Goal: Find specific page/section

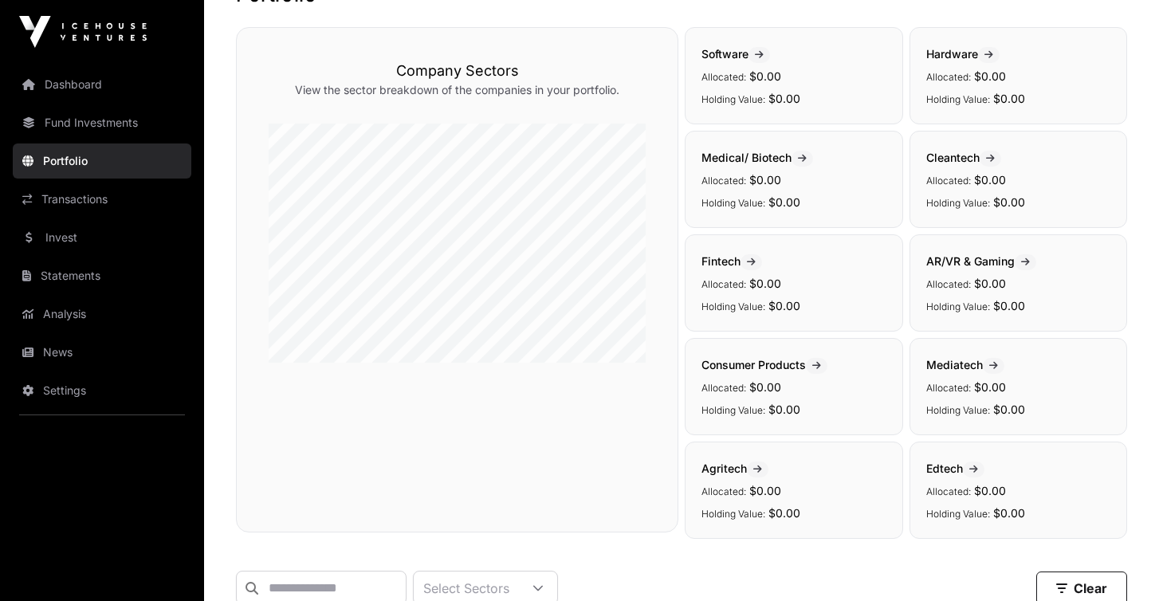
scroll to position [104, 0]
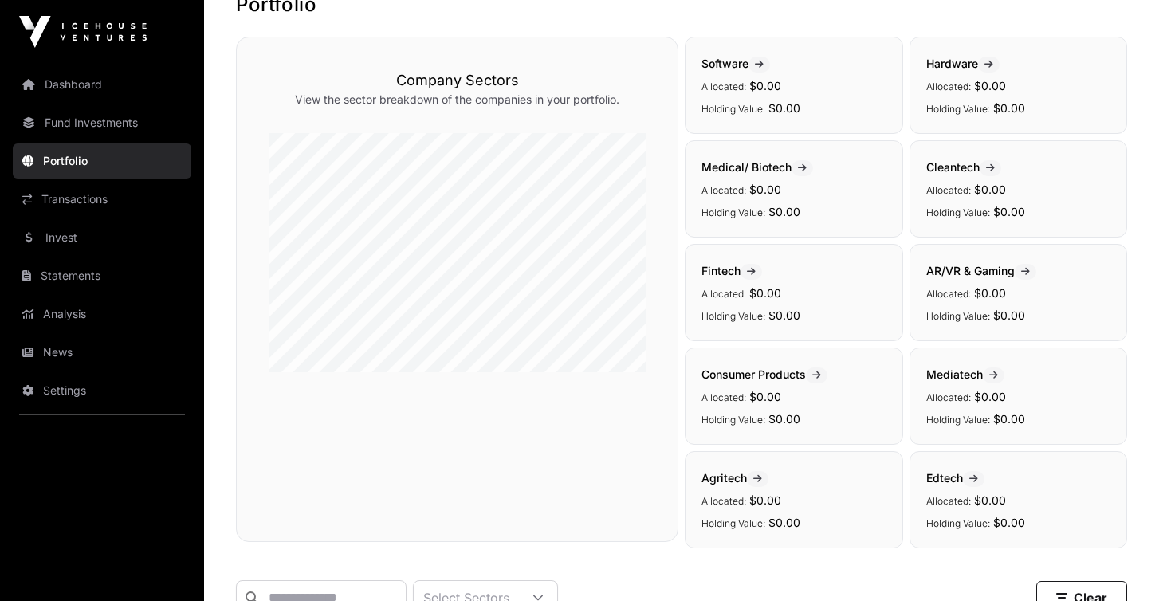
click at [700, 69] on div "Software Allocated: $0.00 Holding Value: $0.00" at bounding box center [794, 85] width 218 height 97
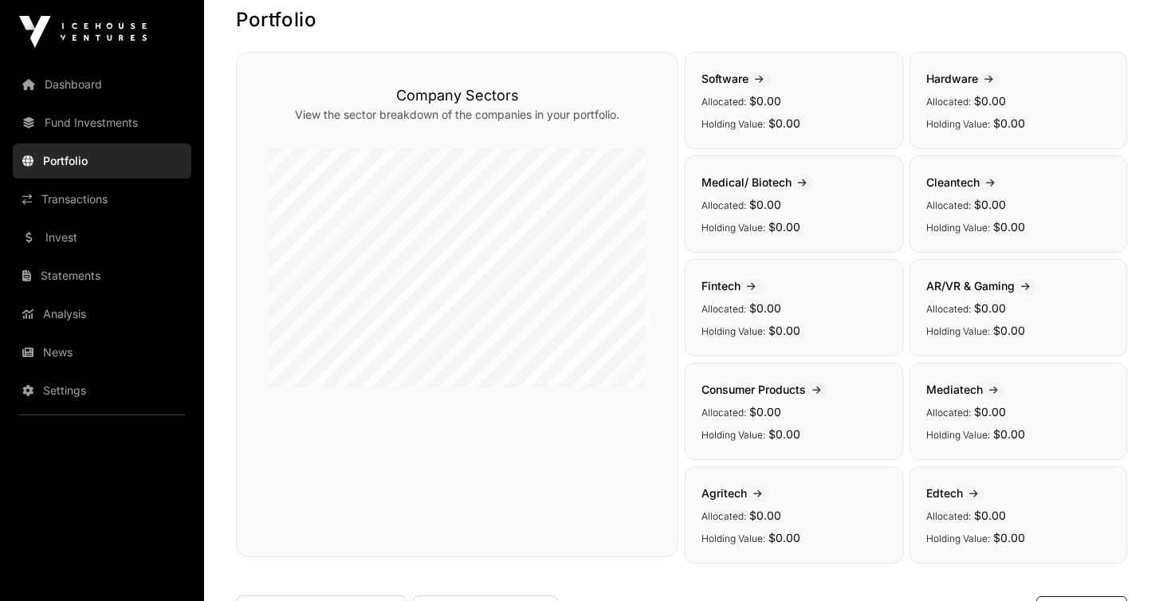
click at [106, 210] on link "Transactions" at bounding box center [102, 199] width 179 height 35
